Goal: Check status: Check status

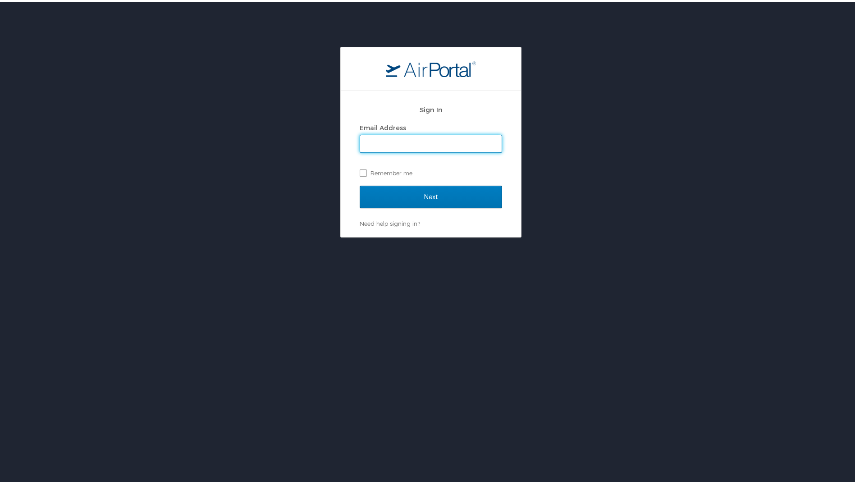
type input "niranjan.sathiyavanthan@magna.com"
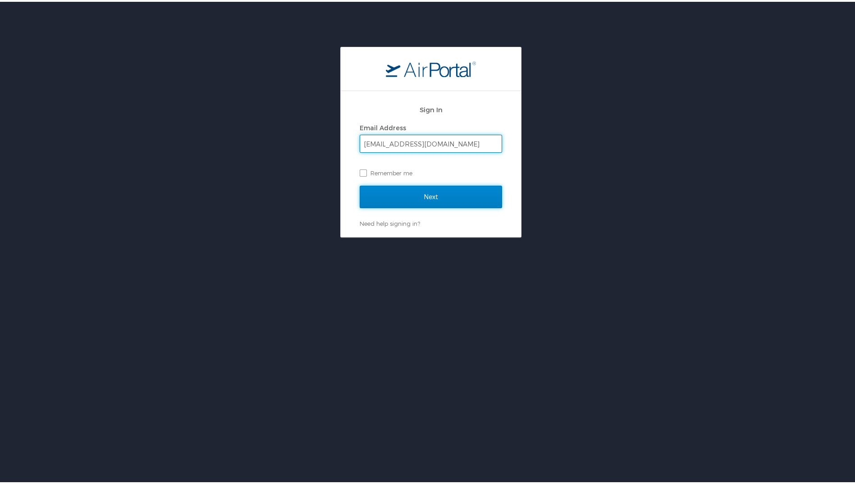
click at [427, 199] on input "Next" at bounding box center [431, 195] width 142 height 23
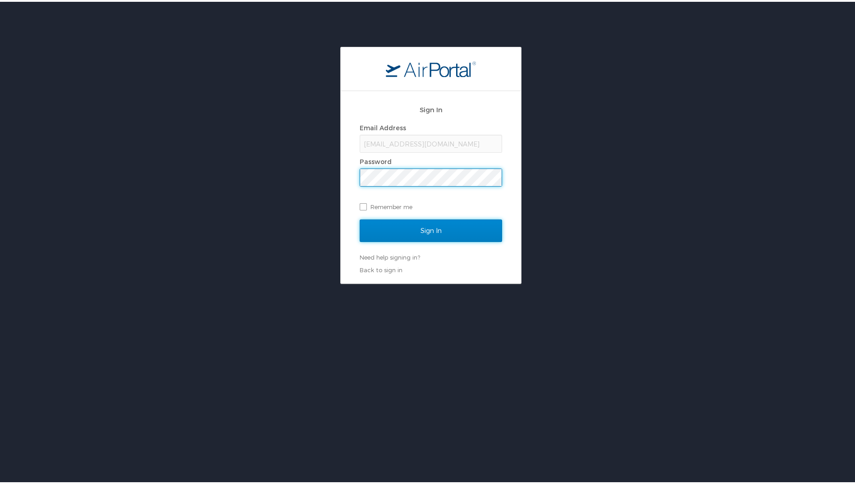
click at [425, 229] on input "Sign In" at bounding box center [431, 229] width 142 height 23
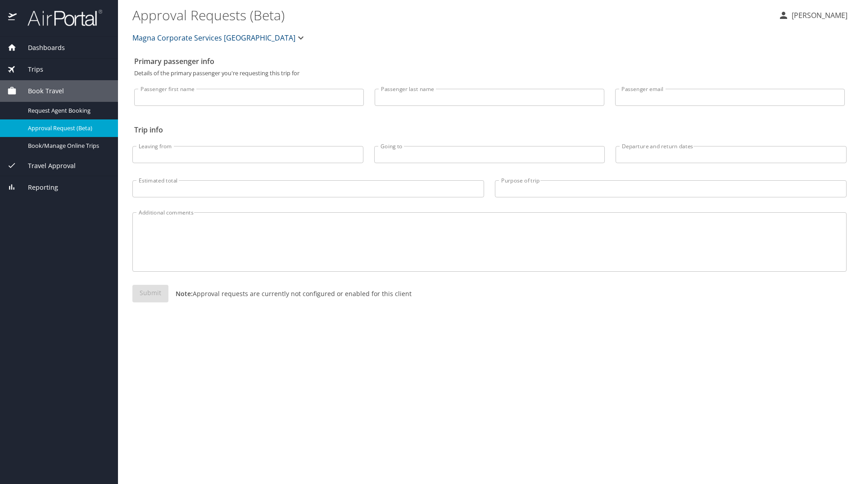
click at [33, 71] on span "Trips" at bounding box center [30, 69] width 27 height 10
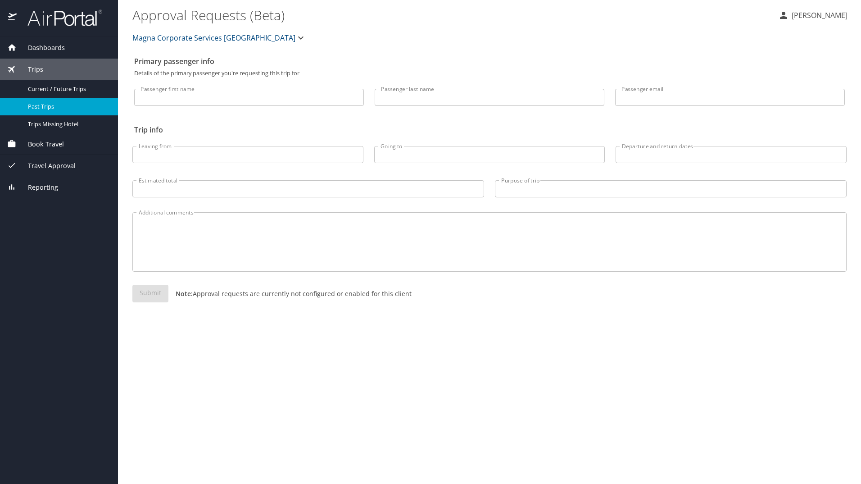
click at [45, 106] on span "Past Trips" at bounding box center [67, 106] width 79 height 9
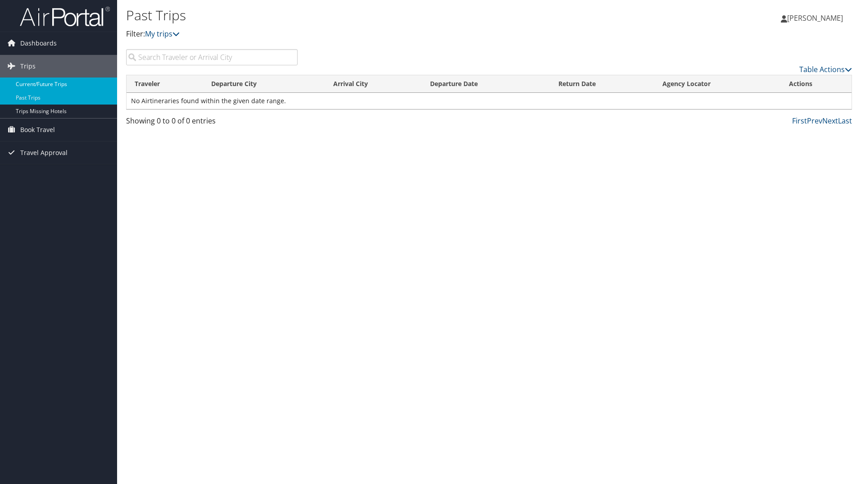
click at [36, 84] on link "Current/Future Trips" at bounding box center [58, 84] width 117 height 14
click at [36, 49] on span "Dashboards" at bounding box center [38, 43] width 36 height 23
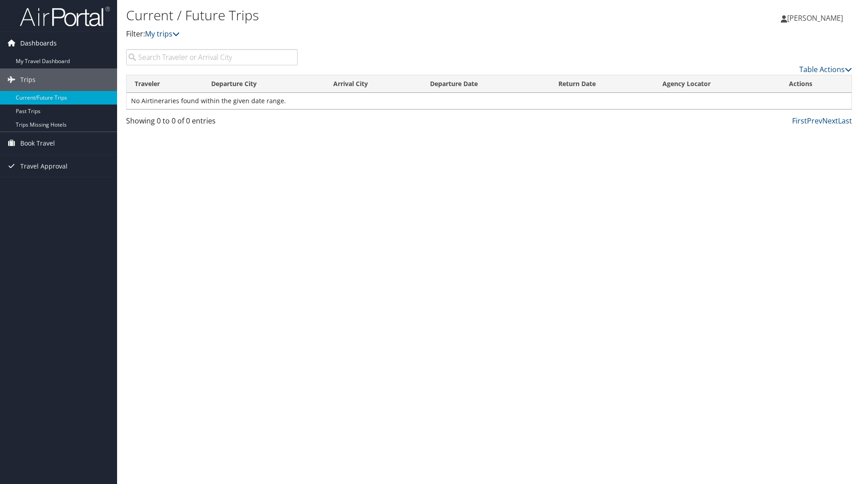
click at [38, 42] on span "Dashboards" at bounding box center [38, 43] width 36 height 23
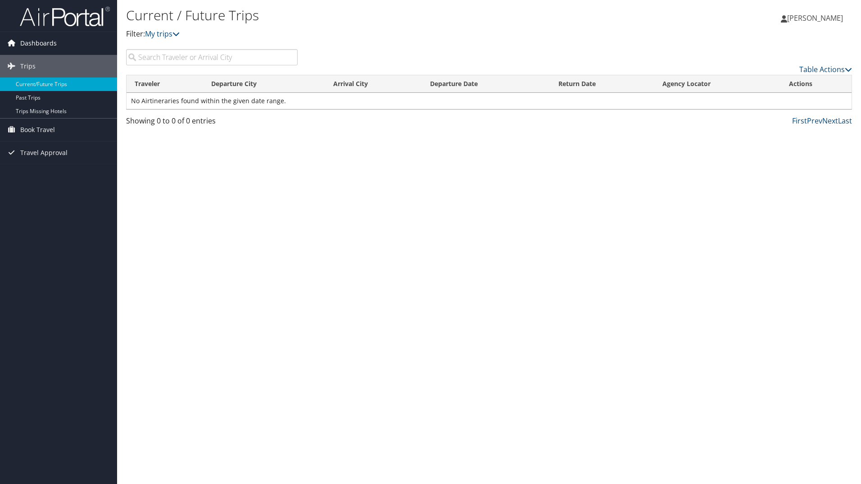
click at [38, 42] on span "Dashboards" at bounding box center [38, 43] width 36 height 23
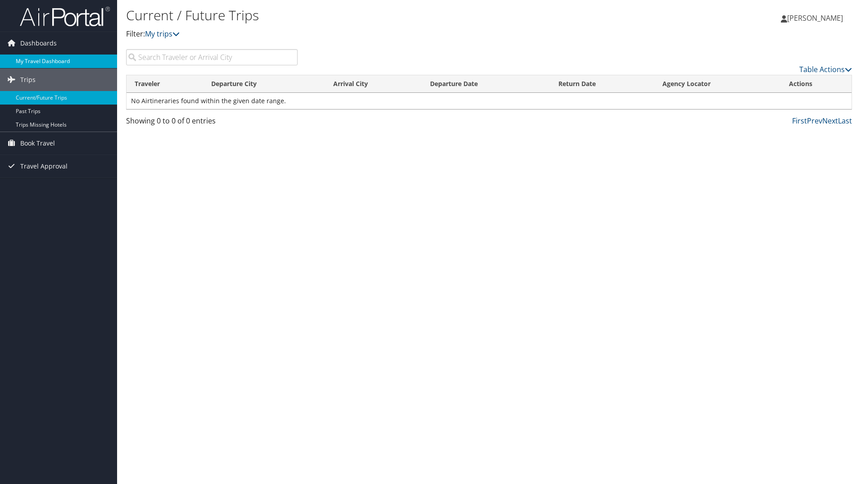
click at [46, 61] on link "My Travel Dashboard" at bounding box center [58, 62] width 117 height 14
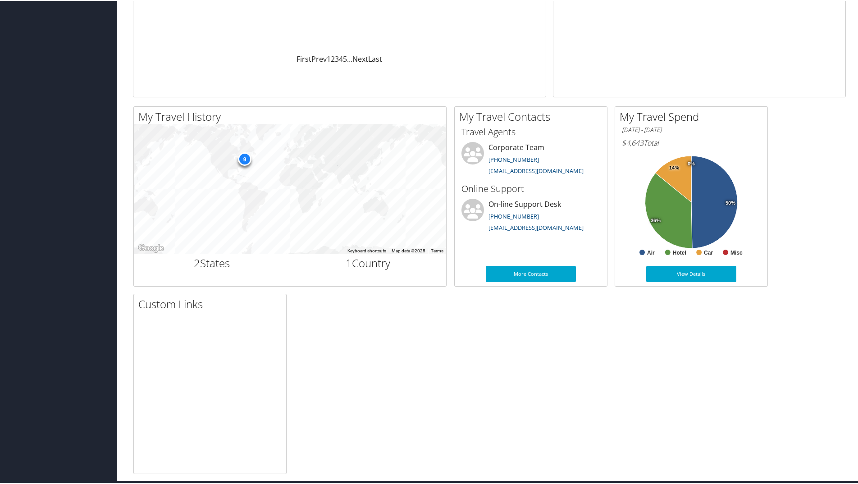
scroll to position [206, 0]
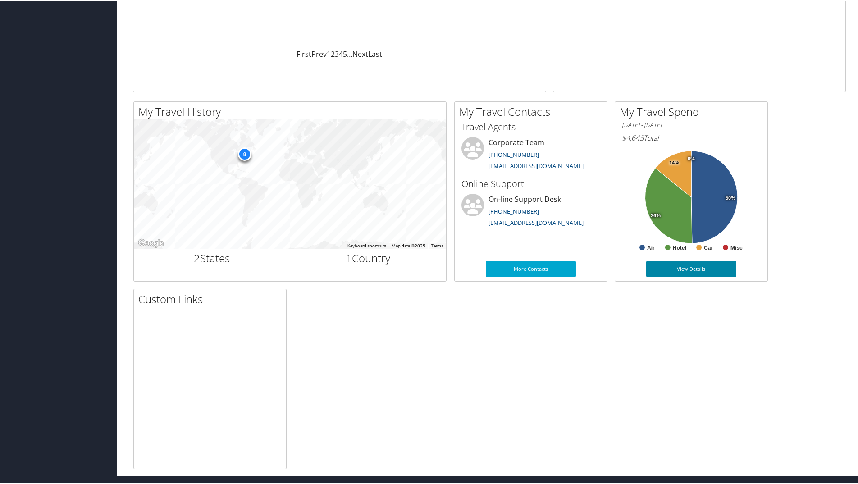
click at [688, 265] on link "View Details" at bounding box center [691, 268] width 90 height 16
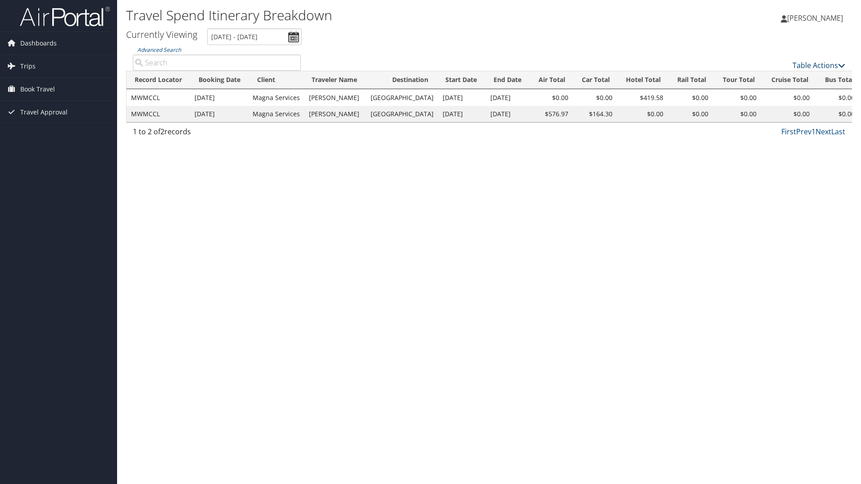
click at [810, 66] on link "Table Actions" at bounding box center [819, 65] width 53 height 10
click at [652, 287] on div at bounding box center [430, 242] width 861 height 484
click at [522, 228] on div "Travel Spend Itinerary Breakdown Niranjan Sathiyavanthan Niranjan Sathiyavantha…" at bounding box center [489, 242] width 744 height 484
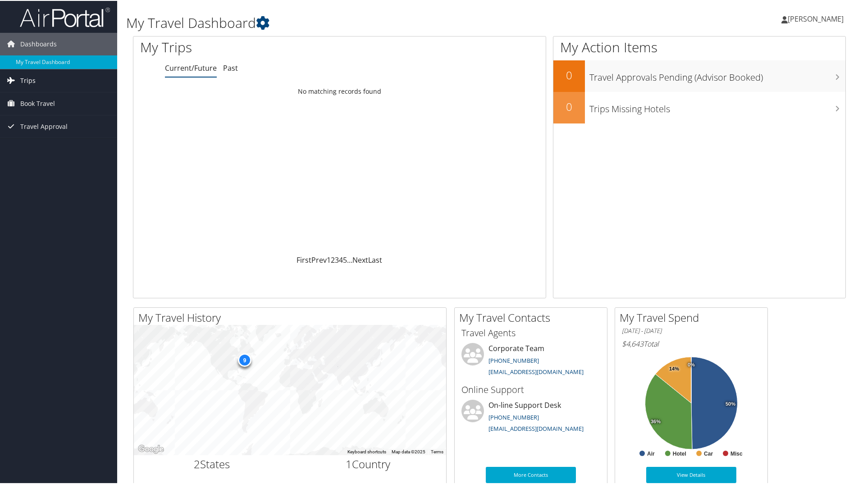
click at [31, 80] on span "Trips" at bounding box center [27, 79] width 15 height 23
click at [44, 107] on link "Past Trips" at bounding box center [58, 112] width 117 height 14
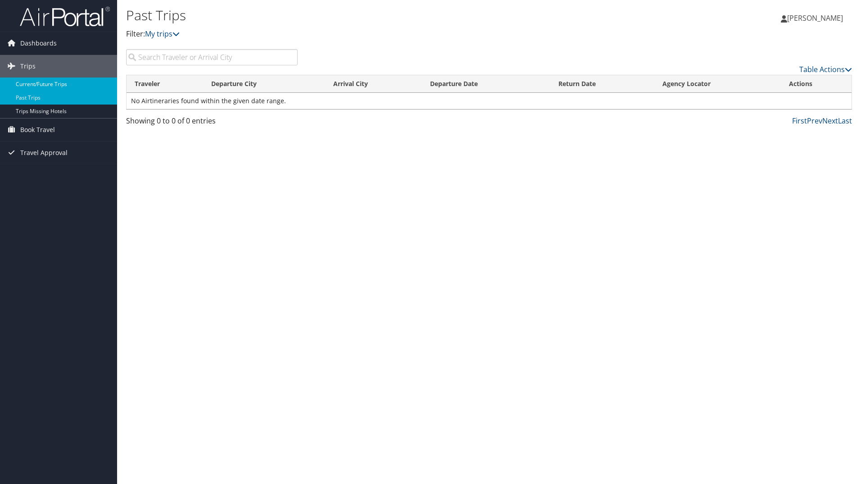
click at [45, 85] on link "Current/Future Trips" at bounding box center [58, 84] width 117 height 14
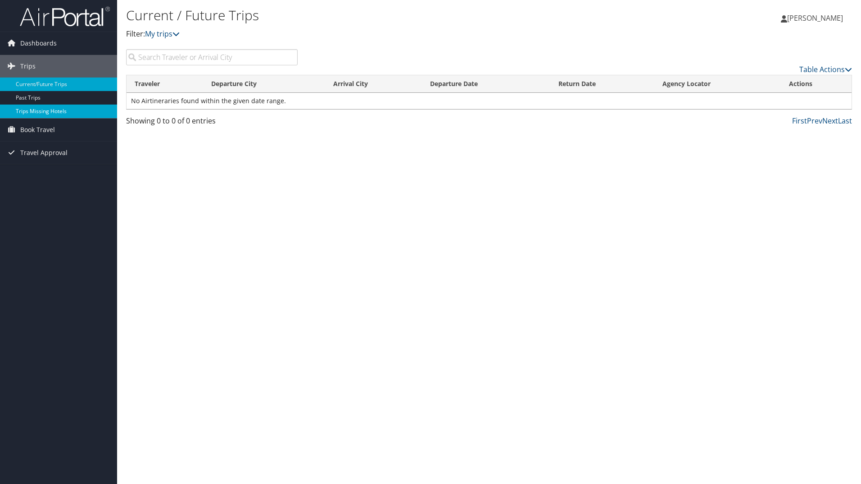
click at [38, 112] on link "Trips Missing Hotels" at bounding box center [58, 112] width 117 height 14
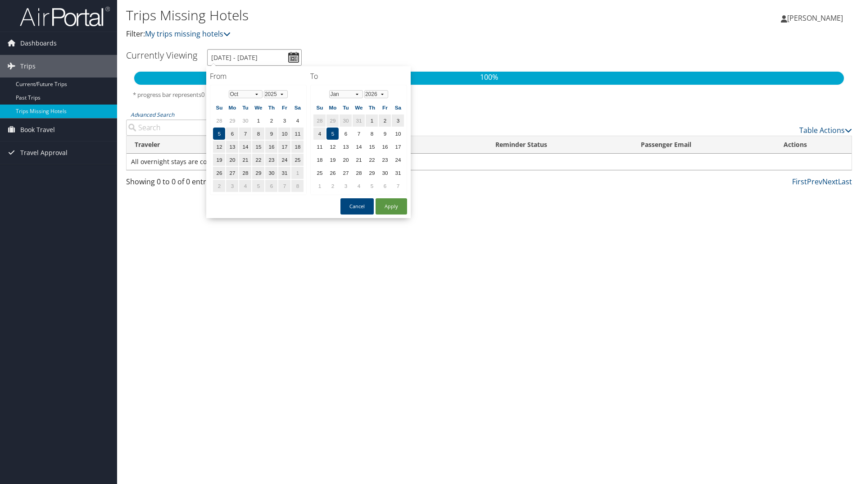
click at [291, 58] on input "[DATE] - [DATE]" at bounding box center [254, 57] width 95 height 17
click at [256, 97] on select "Jan Feb Mar Apr May Jun [DATE] Aug Sep Oct Nov Dec" at bounding box center [246, 94] width 34 height 8
click at [250, 164] on td "23" at bounding box center [245, 160] width 12 height 12
click at [396, 198] on button "Apply" at bounding box center [392, 206] width 32 height 16
type input "9/23/2025 - 1/5/2026"
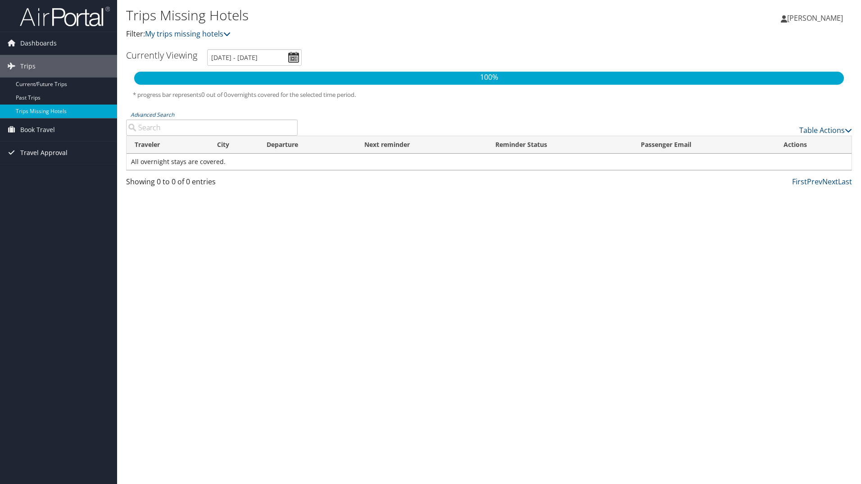
click at [49, 155] on span "Travel Approval" at bounding box center [43, 152] width 47 height 23
click at [53, 182] on link "Approved Trips" at bounding box center [58, 185] width 117 height 14
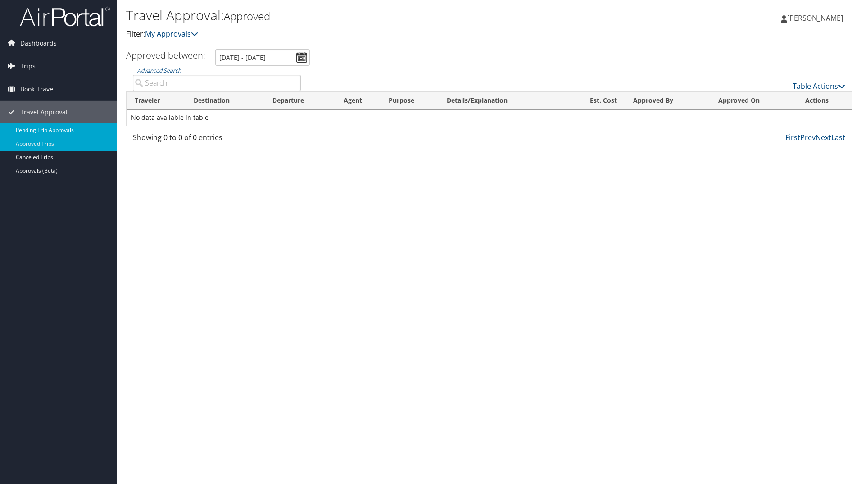
click at [35, 131] on link "Pending Trip Approvals" at bounding box center [58, 130] width 117 height 14
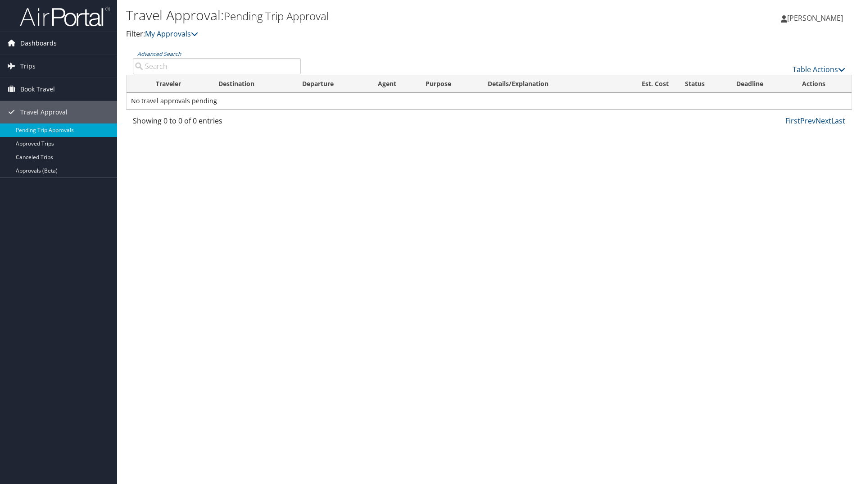
click at [28, 48] on span "Dashboards" at bounding box center [38, 43] width 36 height 23
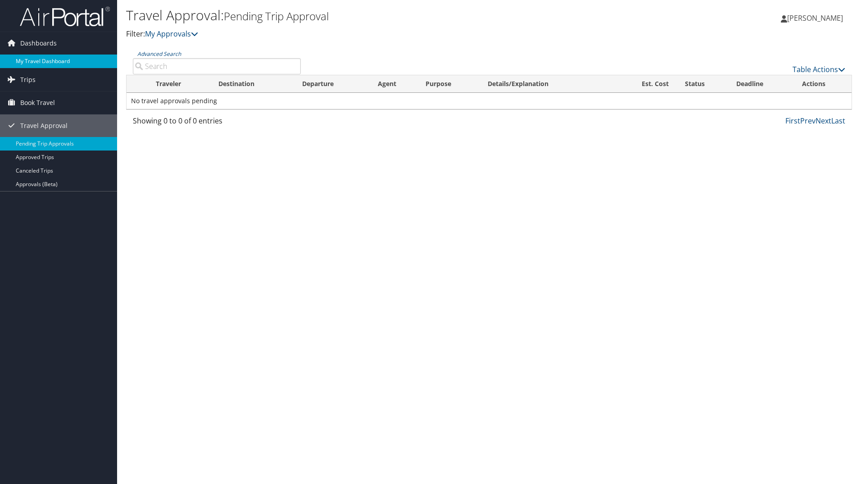
click at [36, 60] on link "My Travel Dashboard" at bounding box center [58, 62] width 117 height 14
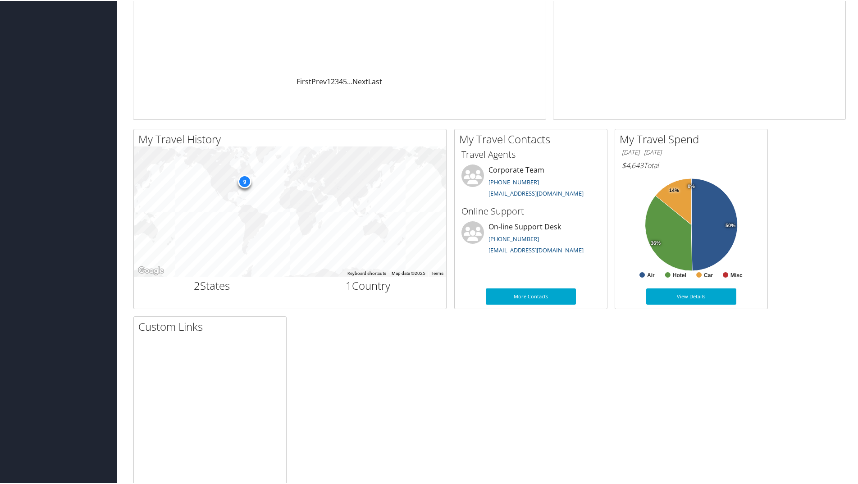
scroll to position [179, 0]
click at [246, 181] on div "9" at bounding box center [245, 180] width 14 height 14
click at [224, 283] on h2 "2 States" at bounding box center [212, 284] width 143 height 15
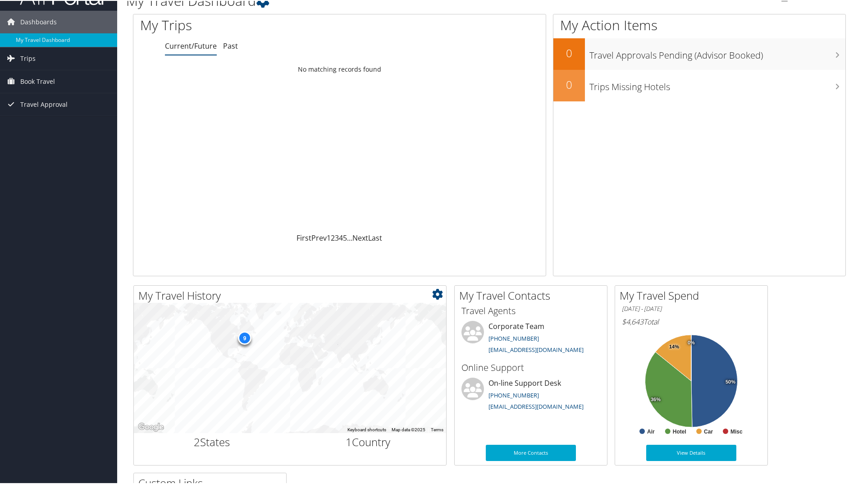
scroll to position [0, 0]
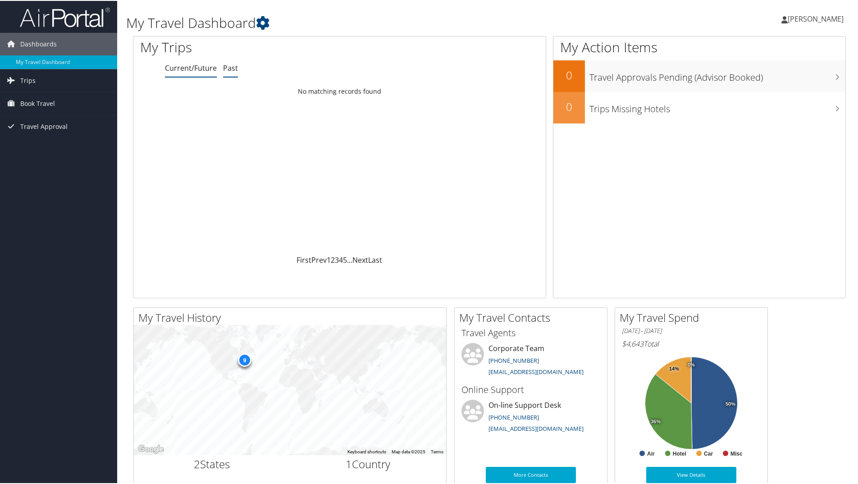
click at [229, 70] on link "Past" at bounding box center [230, 67] width 15 height 10
click at [505, 99] on div "3 days ago" at bounding box center [493, 99] width 93 height 8
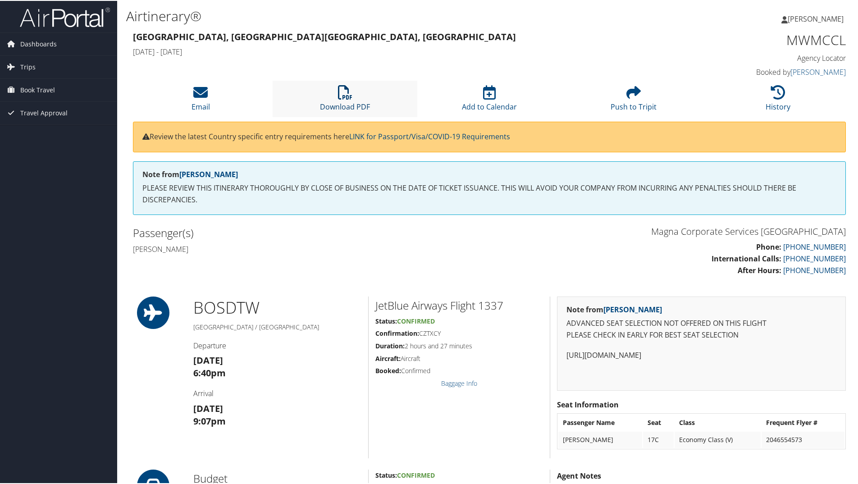
click at [345, 98] on icon at bounding box center [345, 91] width 14 height 14
